Goal: Information Seeking & Learning: Learn about a topic

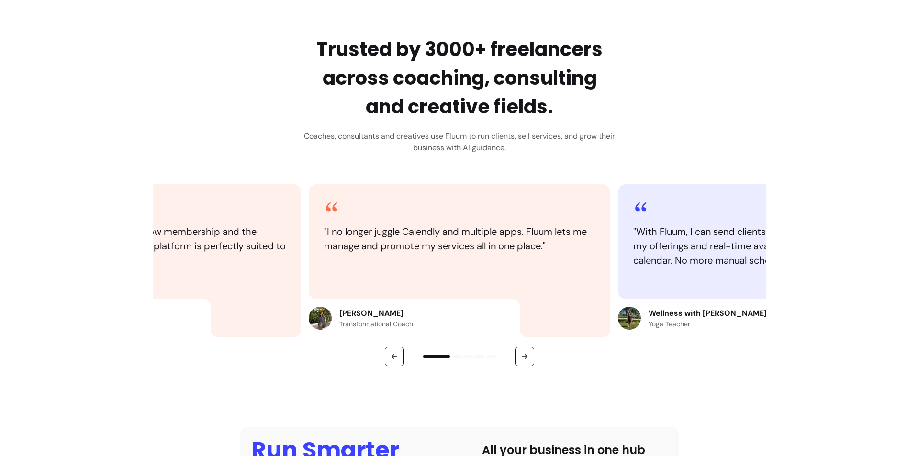
scroll to position [478, 0]
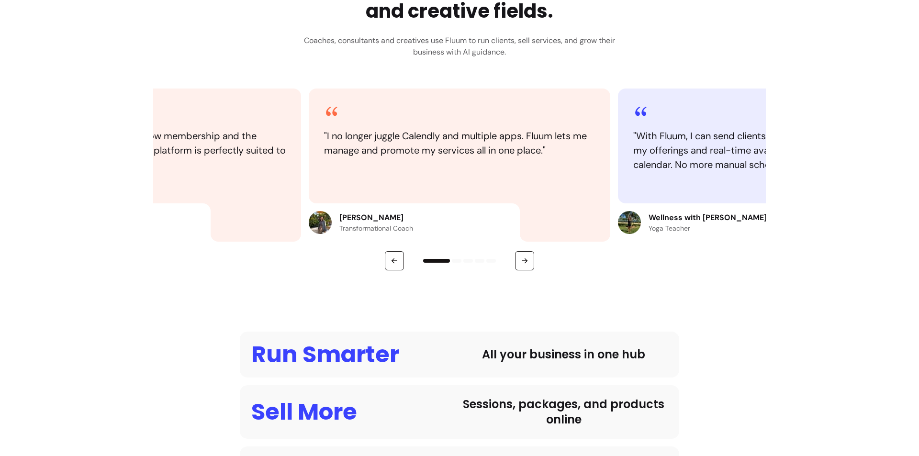
click at [362, 213] on p "[PERSON_NAME]" at bounding box center [376, 217] width 74 height 11
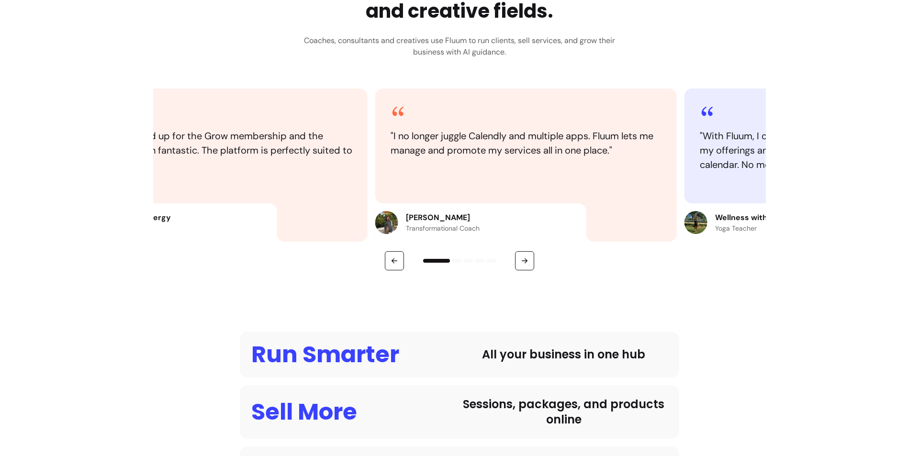
drag, startPoint x: 338, startPoint y: 217, endPoint x: 405, endPoint y: 219, distance: 67.0
click at [406, 219] on p "[PERSON_NAME]" at bounding box center [443, 217] width 74 height 11
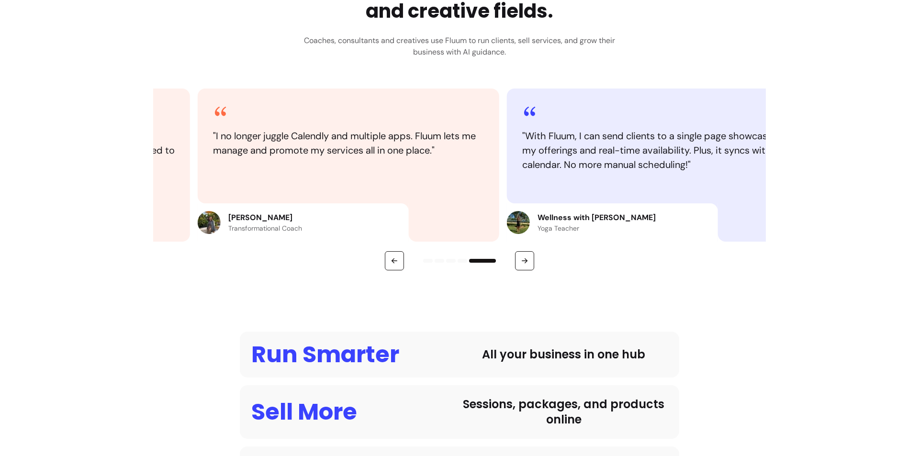
drag, startPoint x: 565, startPoint y: 216, endPoint x: 293, endPoint y: 215, distance: 271.8
click at [291, 219] on p "[PERSON_NAME]" at bounding box center [265, 217] width 74 height 11
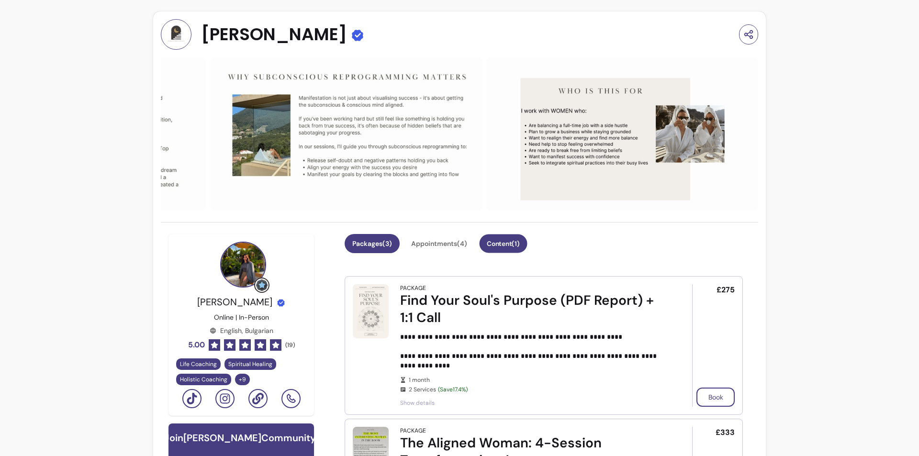
click at [500, 244] on button "Content ( 1 )" at bounding box center [503, 243] width 48 height 19
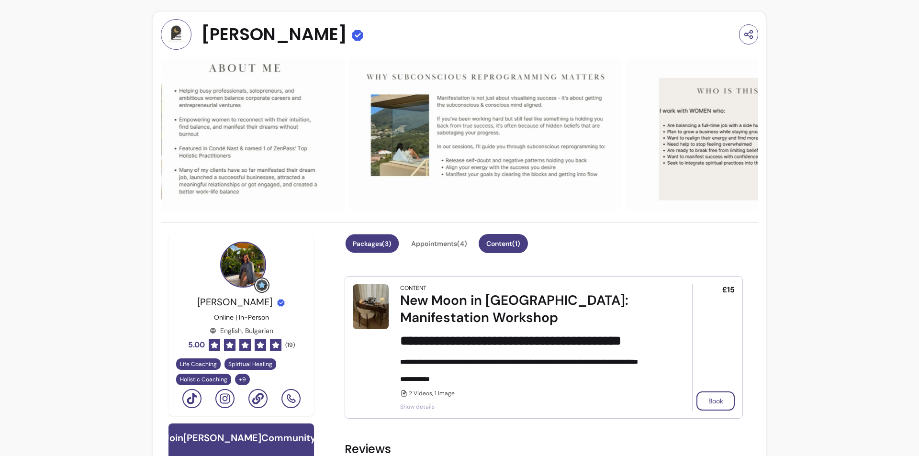
click at [372, 236] on button "Packages ( 3 )" at bounding box center [372, 243] width 54 height 19
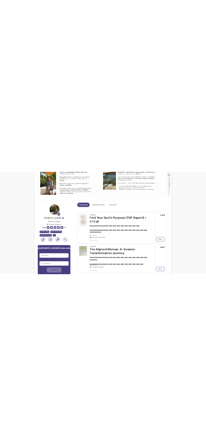
scroll to position [191, 0]
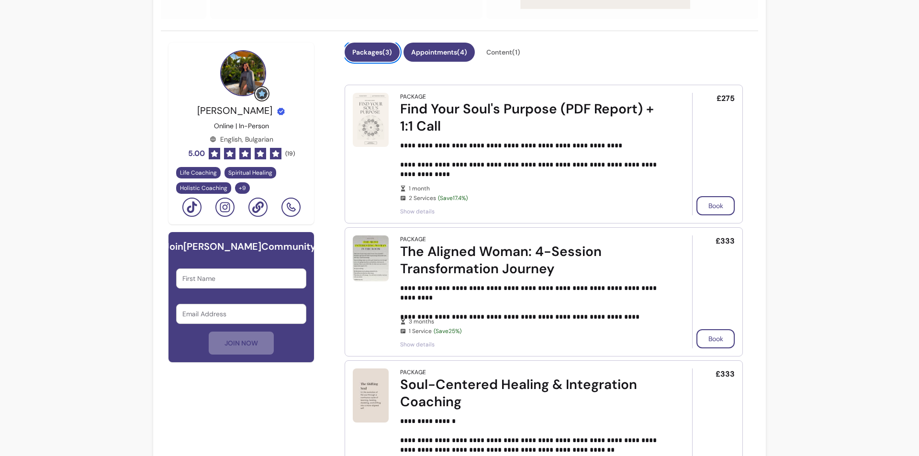
click at [453, 53] on button "Appointments ( 4 )" at bounding box center [438, 52] width 71 height 19
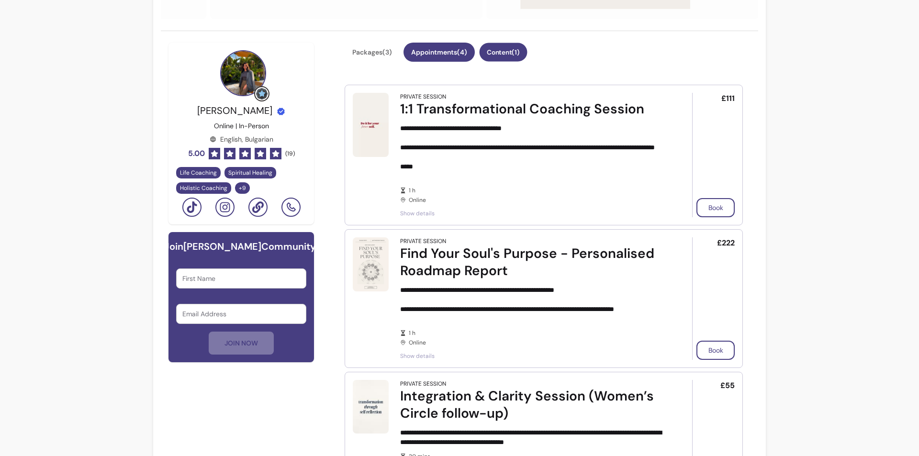
click at [492, 53] on button "Content ( 1 )" at bounding box center [503, 52] width 48 height 19
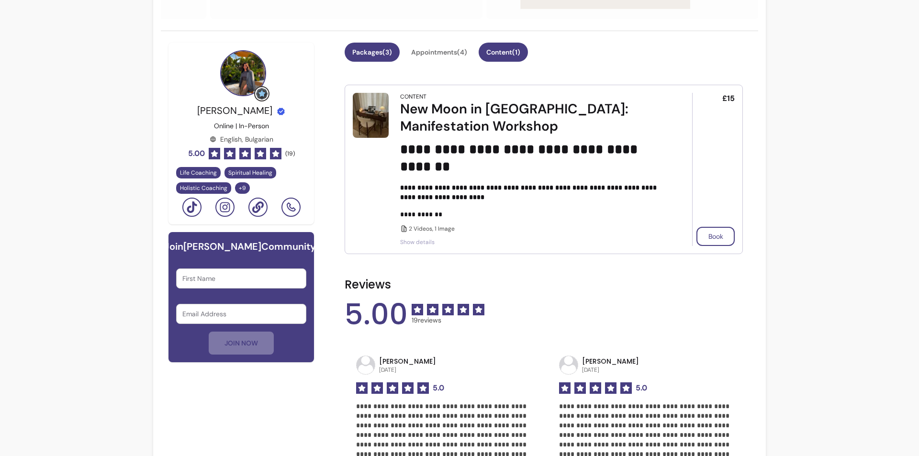
click at [354, 60] on button "Packages ( 3 )" at bounding box center [371, 52] width 55 height 19
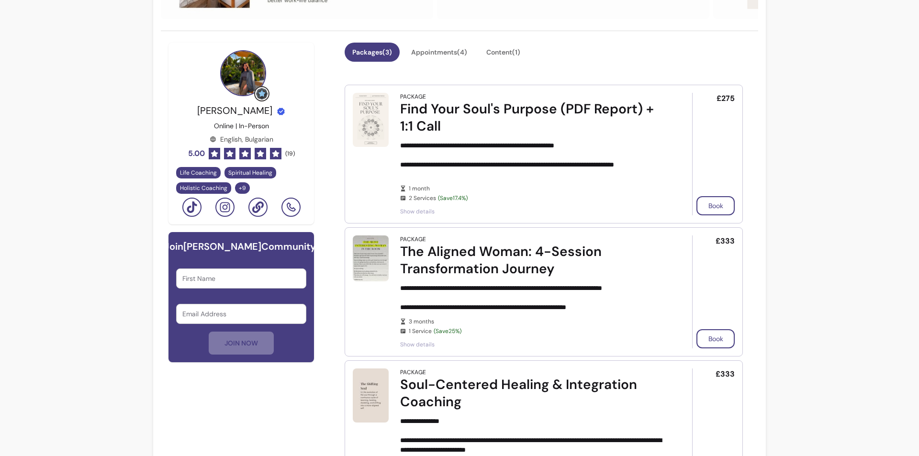
drag, startPoint x: 898, startPoint y: 0, endPoint x: 820, endPoint y: 385, distance: 393.0
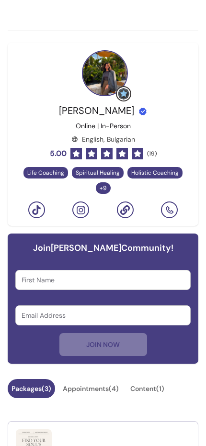
scroll to position [239, 0]
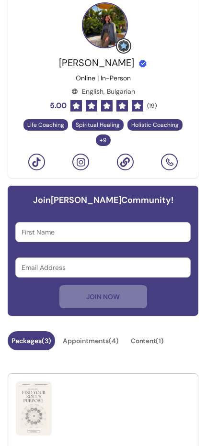
click at [154, 332] on button "Content ( 1 )" at bounding box center [147, 341] width 40 height 19
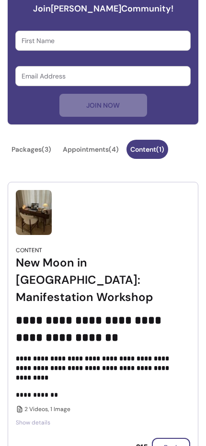
scroll to position [478, 0]
